Goal: Task Accomplishment & Management: Use online tool/utility

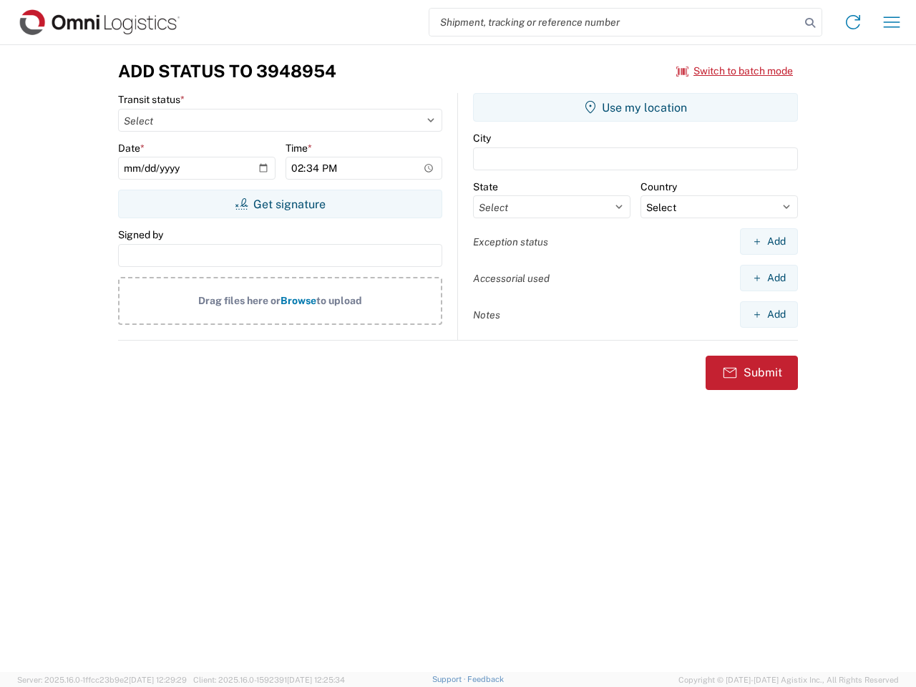
click at [615, 22] on input "search" at bounding box center [614, 22] width 371 height 27
click at [810, 23] on icon at bounding box center [810, 23] width 20 height 20
click at [853, 22] on icon at bounding box center [853, 22] width 23 height 23
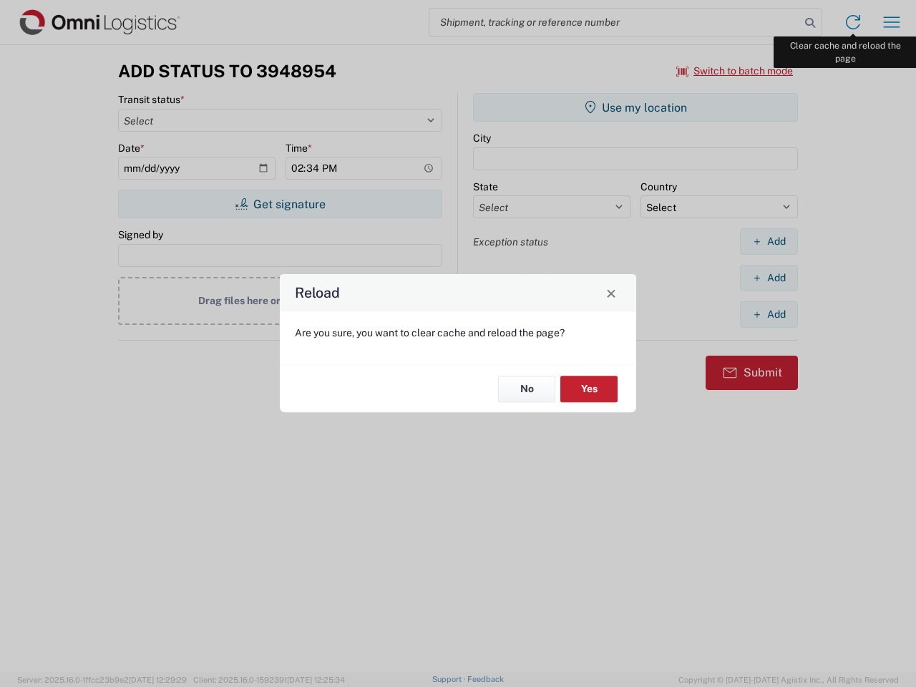
click at [892, 22] on div "Reload Are you sure, you want to clear cache and reload the page? No Yes" at bounding box center [458, 343] width 916 height 687
click at [735, 71] on div "Reload Are you sure, you want to clear cache and reload the page? No Yes" at bounding box center [458, 343] width 916 height 687
click at [280, 204] on div "Reload Are you sure, you want to clear cache and reload the page? No Yes" at bounding box center [458, 343] width 916 height 687
click at [636, 107] on div "Reload Are you sure, you want to clear cache and reload the page? No Yes" at bounding box center [458, 343] width 916 height 687
click at [769, 241] on div "Reload Are you sure, you want to clear cache and reload the page? No Yes" at bounding box center [458, 343] width 916 height 687
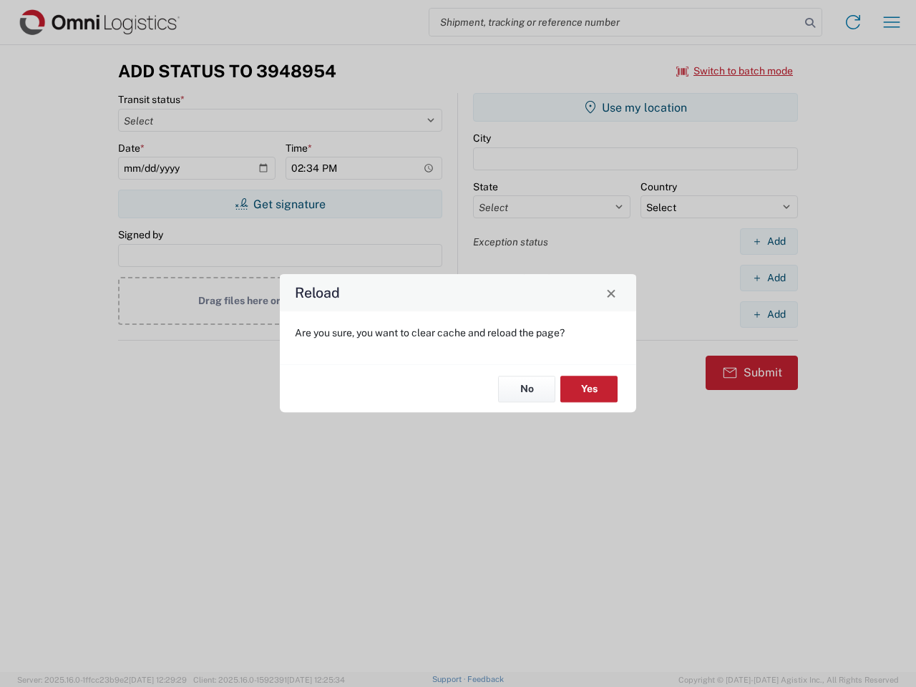
click at [769, 278] on div "Reload Are you sure, you want to clear cache and reload the page? No Yes" at bounding box center [458, 343] width 916 height 687
click at [769, 314] on div "Reload Are you sure, you want to clear cache and reload the page? No Yes" at bounding box center [458, 343] width 916 height 687
